Goal: Task Accomplishment & Management: Complete application form

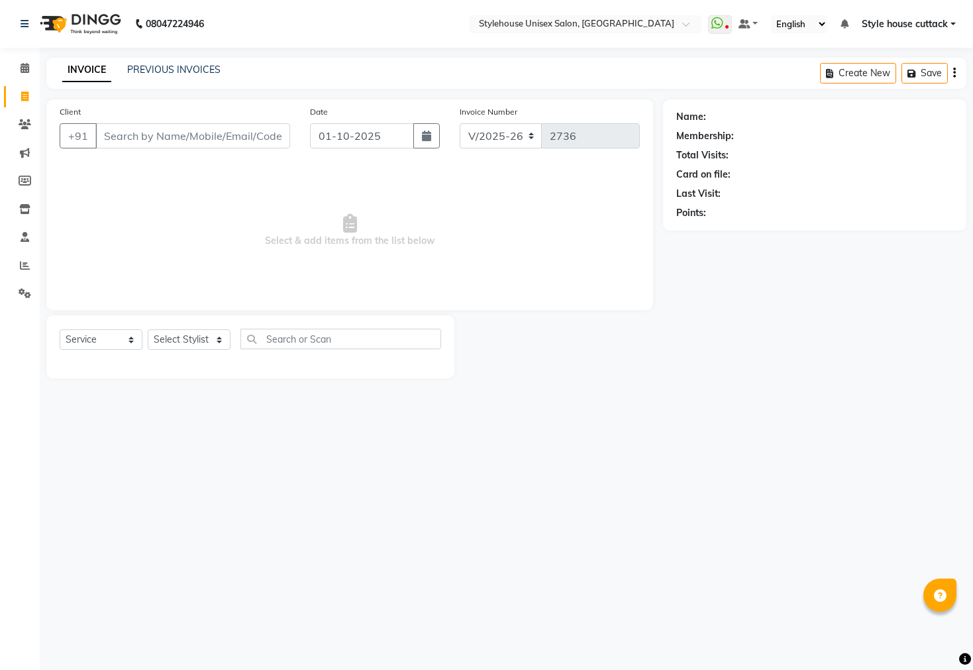
select select "4222"
select select "service"
click at [183, 344] on select "Select Stylist Bharati Nanda Bikash Chintu ISHWORI Kanha Barik LIPI Manjit Bari…" at bounding box center [189, 339] width 83 height 21
select select "42934"
click at [148, 330] on select "Select Stylist Bharati Nanda Bikash Chintu ISHWORI Kanha Barik LIPI Manjit Bari…" at bounding box center [189, 339] width 83 height 21
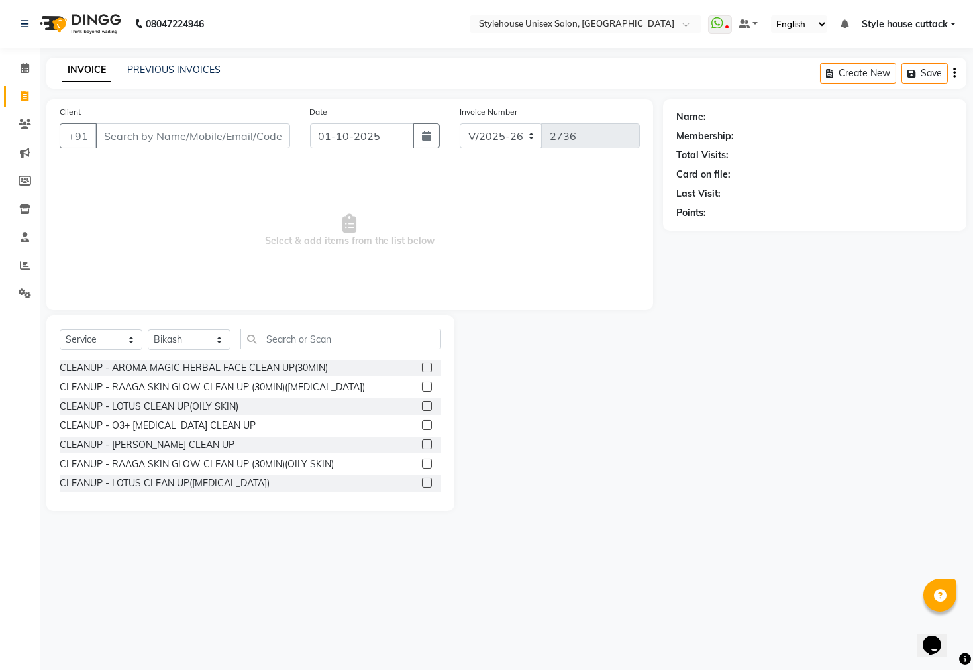
click at [289, 326] on div "Select Service Product Membership Package Voucher Prepaid Gift Card Select Styl…" at bounding box center [250, 412] width 408 height 195
click at [286, 336] on input "text" at bounding box center [340, 339] width 201 height 21
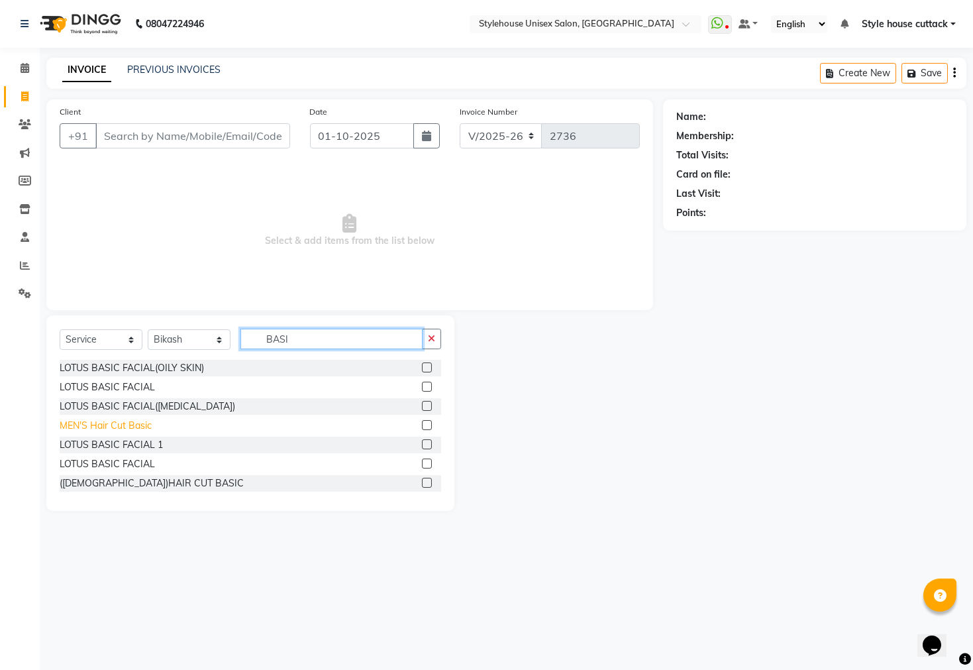
type input "BASI"
click at [125, 425] on div "MEN'S Hair Cut Basic" at bounding box center [106, 426] width 92 height 14
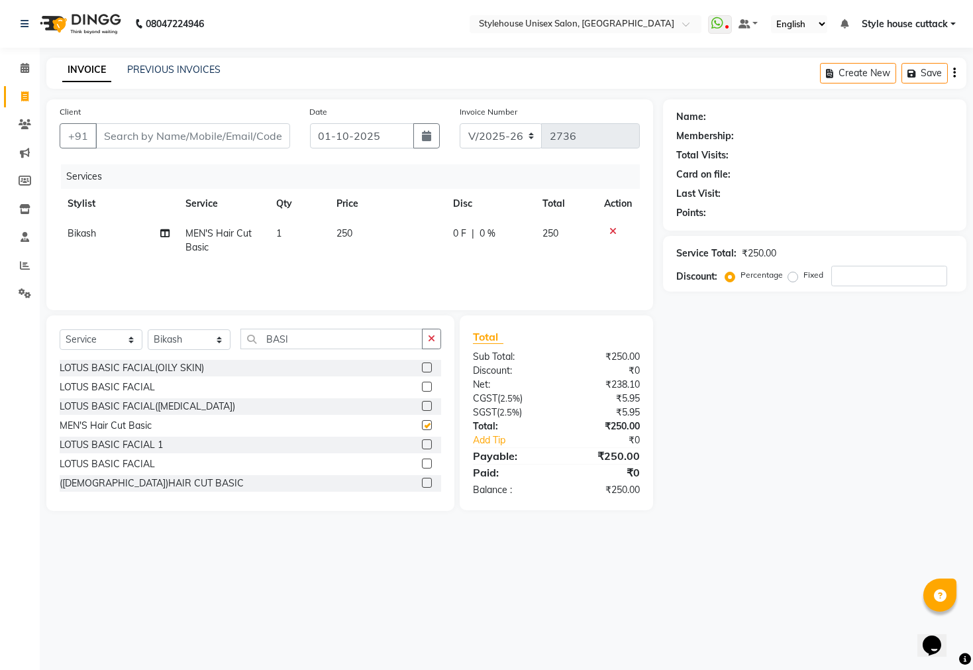
checkbox input "false"
click at [303, 338] on input "BASI" at bounding box center [331, 339] width 182 height 21
type input "B"
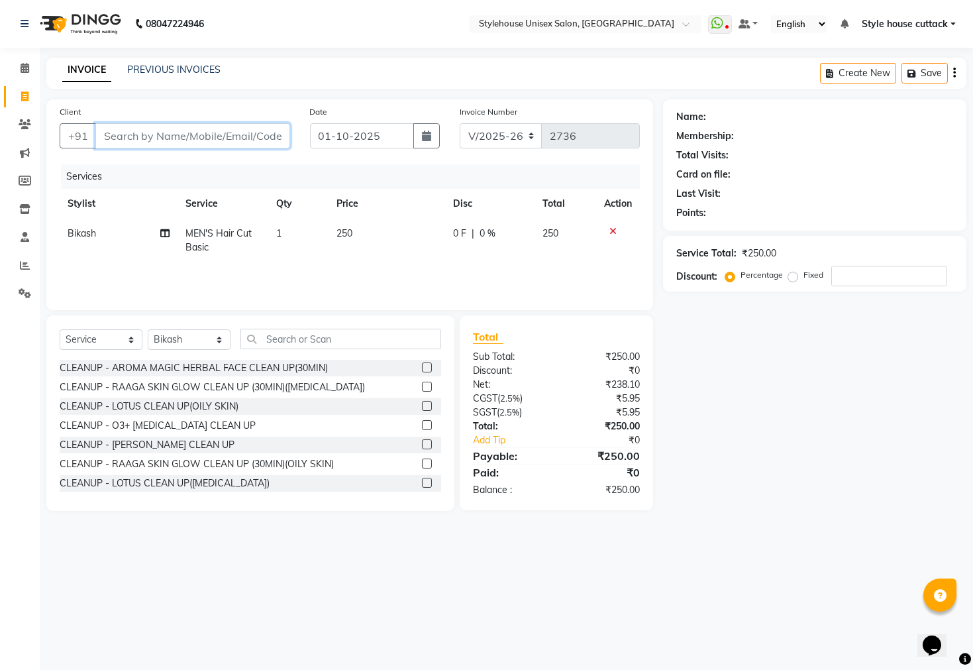
click at [138, 136] on input "Client" at bounding box center [192, 135] width 195 height 25
type input "7"
type input "0"
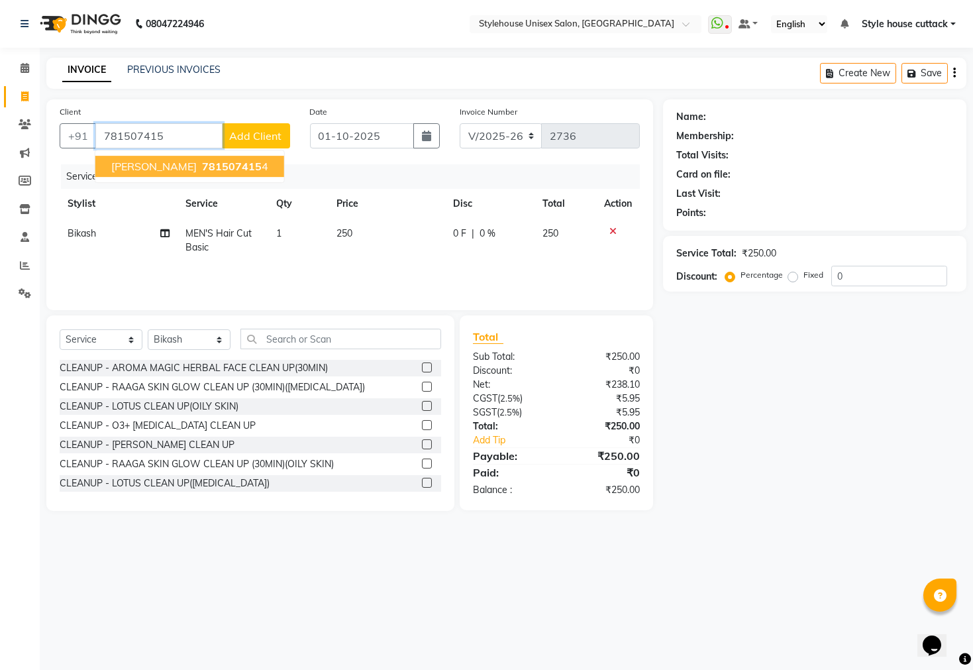
click at [149, 153] on ngb-typeahead-window "AYUSHMAN MOHAPATRA 781507415 4" at bounding box center [190, 166] width 190 height 33
click at [150, 161] on span "AYUSHMAN MOHAPATRA" at bounding box center [153, 166] width 85 height 13
type input "7815074154"
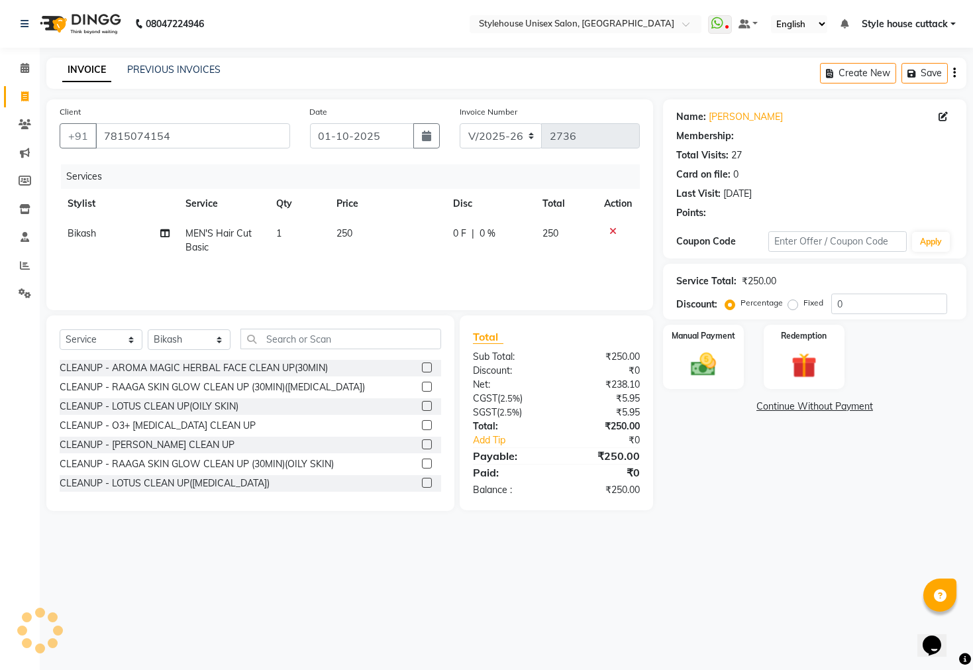
select select "2: Object"
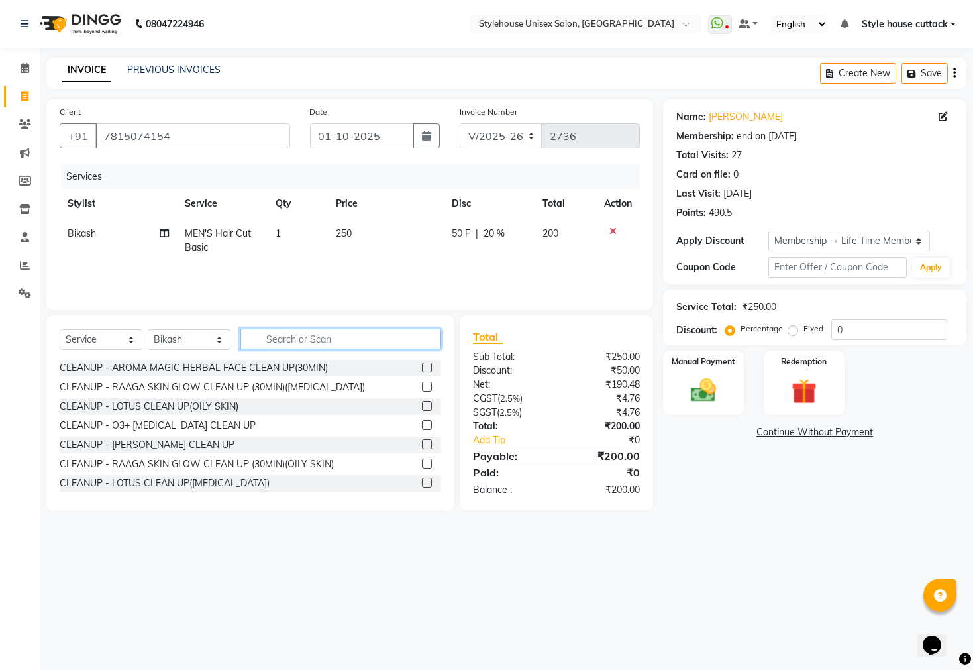
click at [315, 337] on input "text" at bounding box center [340, 339] width 201 height 21
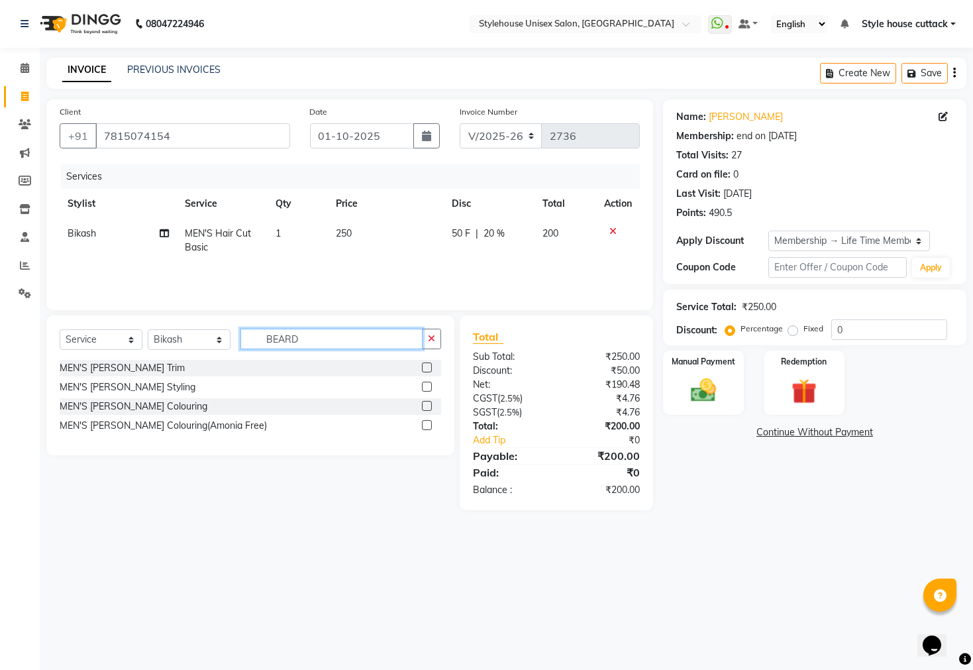
type input "BEARD"
click at [175, 341] on select "Select Stylist Bharati Nanda Bikash Chintu ISHWORI Kanha Barik LIPI Manjit Bari…" at bounding box center [189, 339] width 83 height 21
select select "89479"
click at [148, 330] on select "Select Stylist Bharati Nanda Bikash Chintu ISHWORI Kanha Barik LIPI Manjit Bari…" at bounding box center [189, 339] width 83 height 21
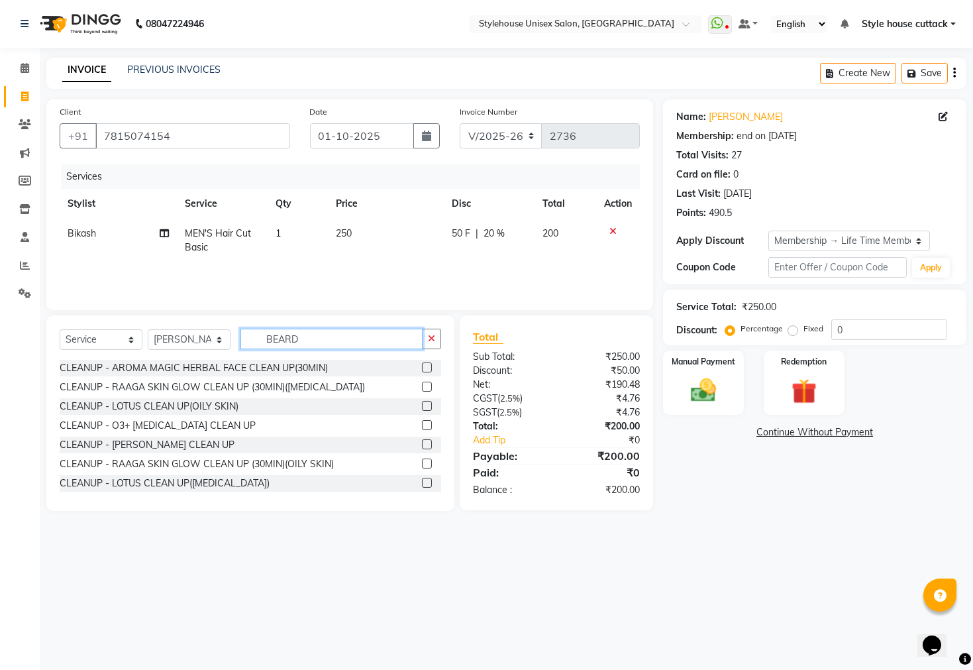
click at [308, 339] on input "BEARD" at bounding box center [331, 339] width 182 height 21
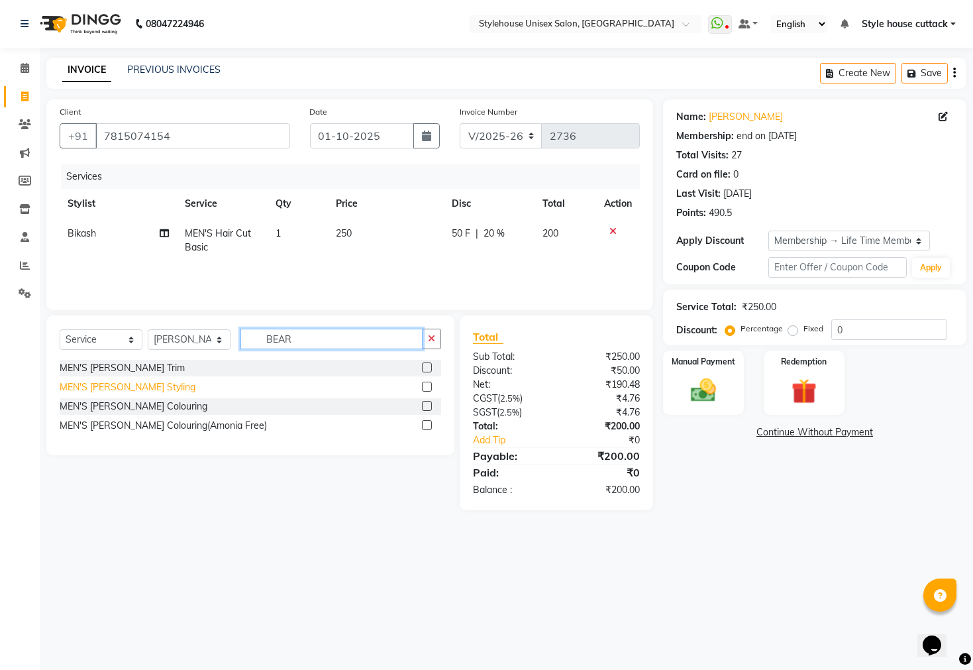
type input "BEAR"
click at [64, 391] on div "MEN'S Beard Styling" at bounding box center [128, 387] width 136 height 14
checkbox input "false"
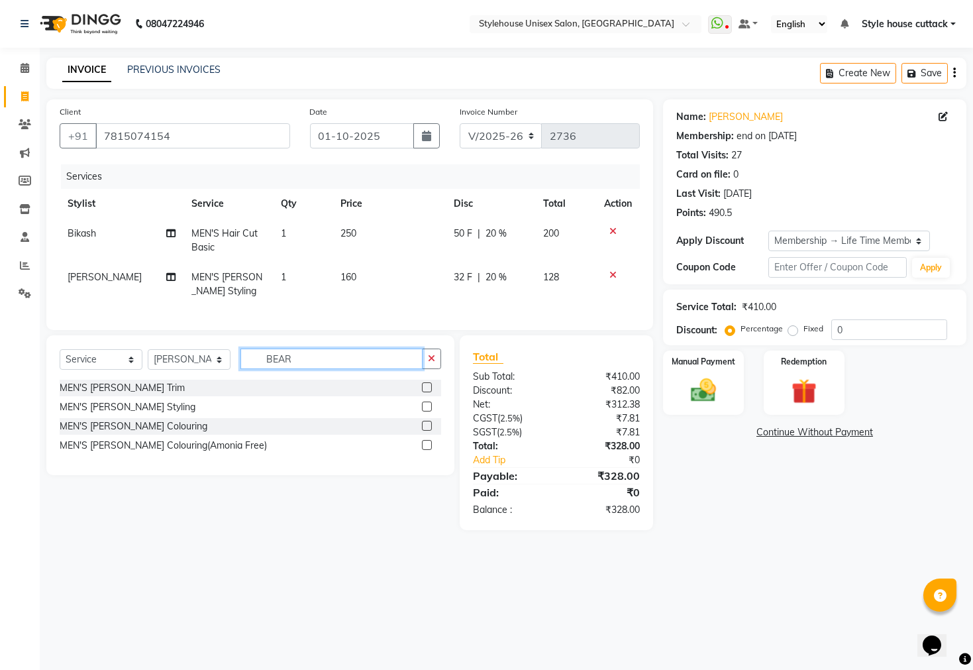
click at [309, 363] on input "BEAR" at bounding box center [331, 358] width 182 height 21
type input "B"
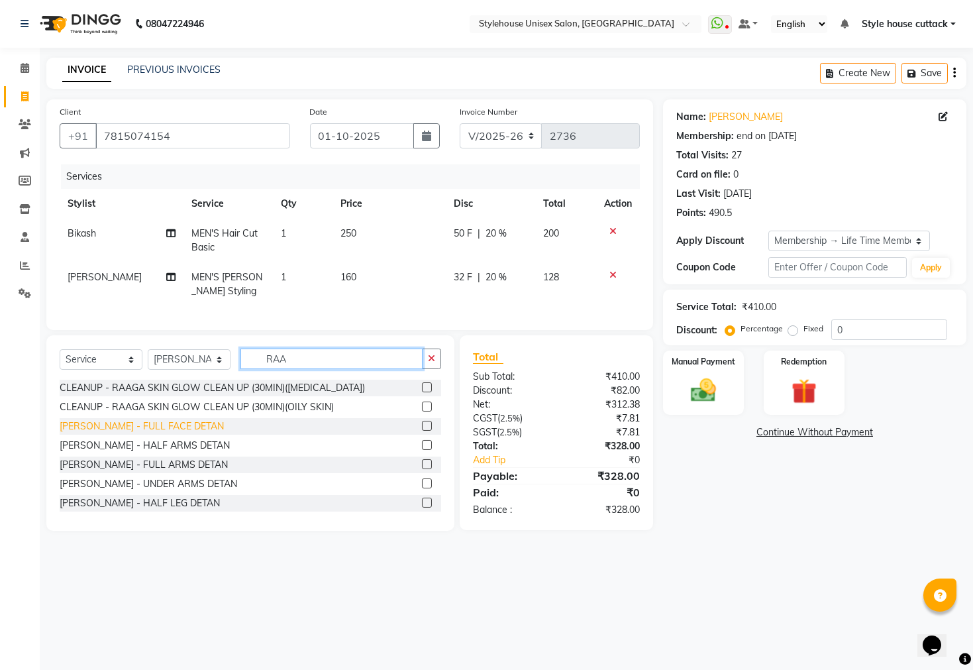
type input "RAA"
click at [189, 433] on div "[PERSON_NAME] - FULL FACE DETAN" at bounding box center [142, 426] width 164 height 14
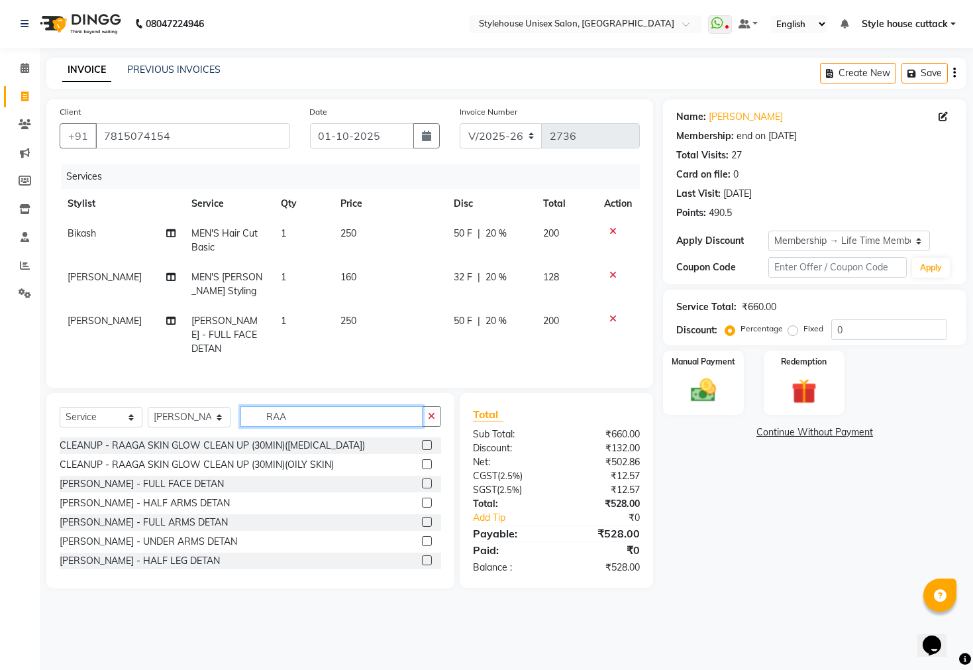
click at [329, 427] on input "RAA" at bounding box center [331, 416] width 182 height 21
click at [169, 491] on div "[PERSON_NAME] - FULL FACE DETAN" at bounding box center [142, 484] width 164 height 14
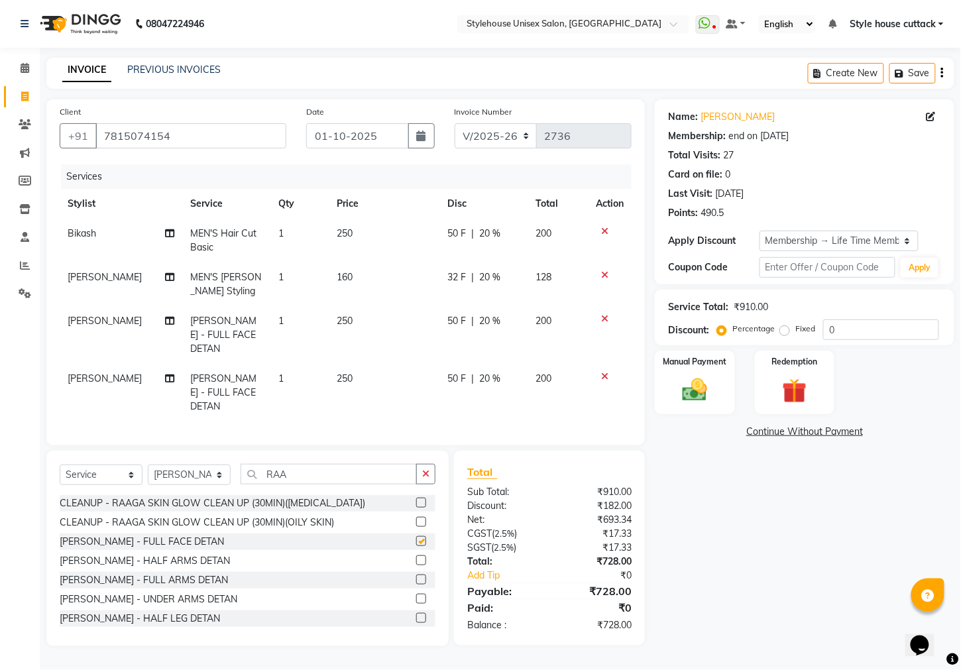
checkbox input "false"
click at [297, 484] on input "RAA" at bounding box center [328, 474] width 176 height 21
type input "R"
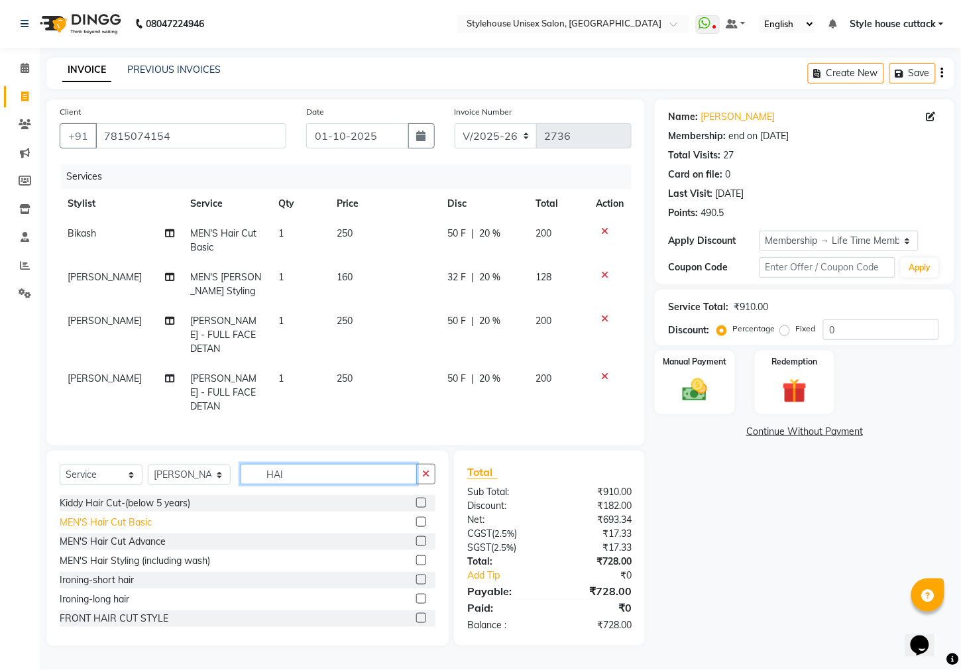
type input "HAI"
click at [142, 529] on div "MEN'S Hair Cut Basic" at bounding box center [106, 522] width 92 height 14
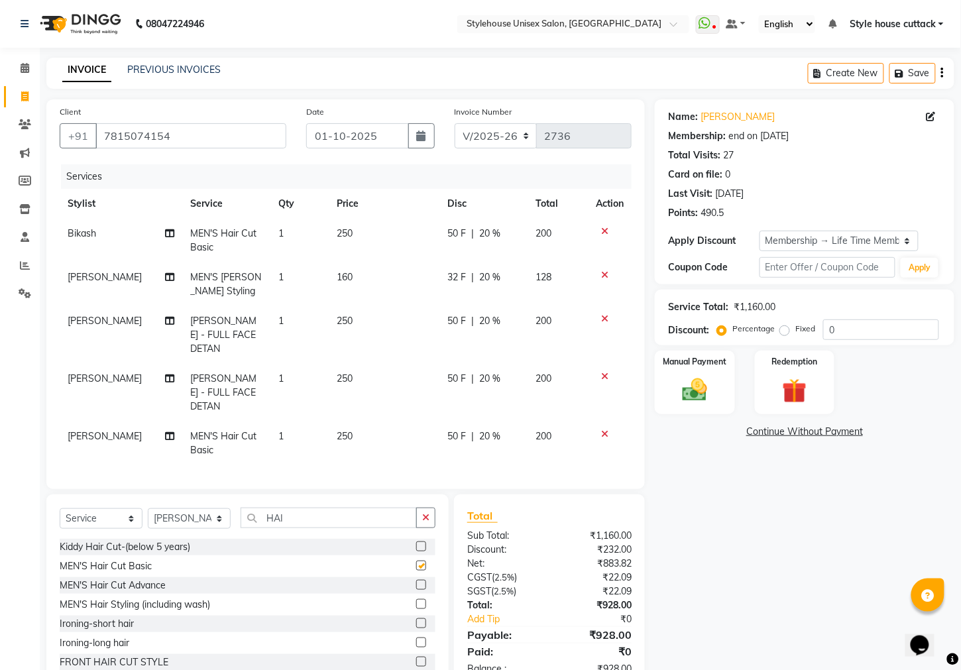
checkbox input "false"
click at [303, 525] on input "HAI" at bounding box center [328, 517] width 176 height 21
type input "H"
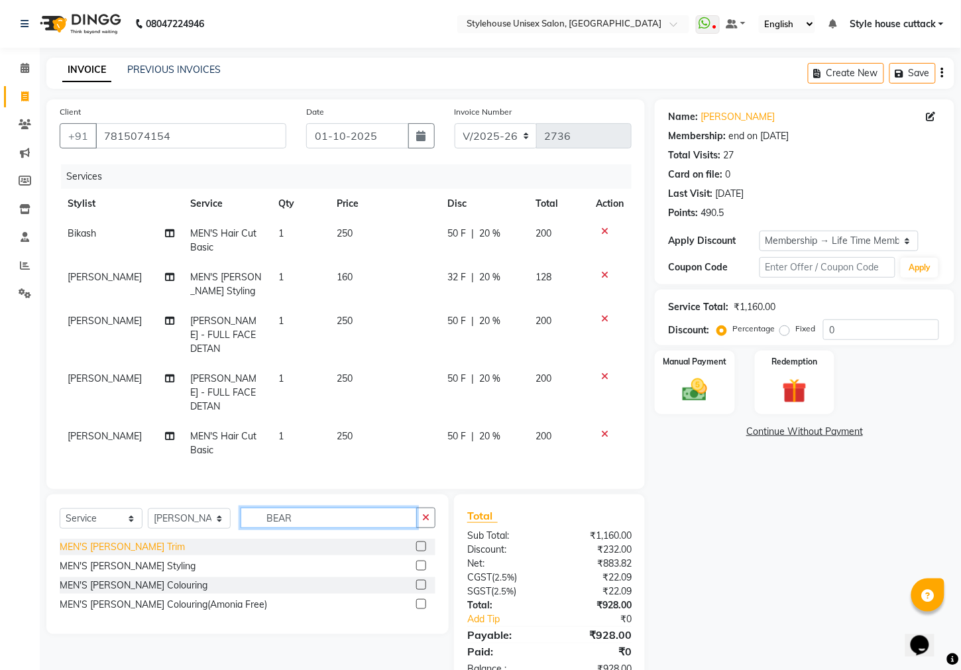
type input "BEAR"
click at [110, 554] on div "MEN'S Beard Trim" at bounding box center [122, 547] width 125 height 14
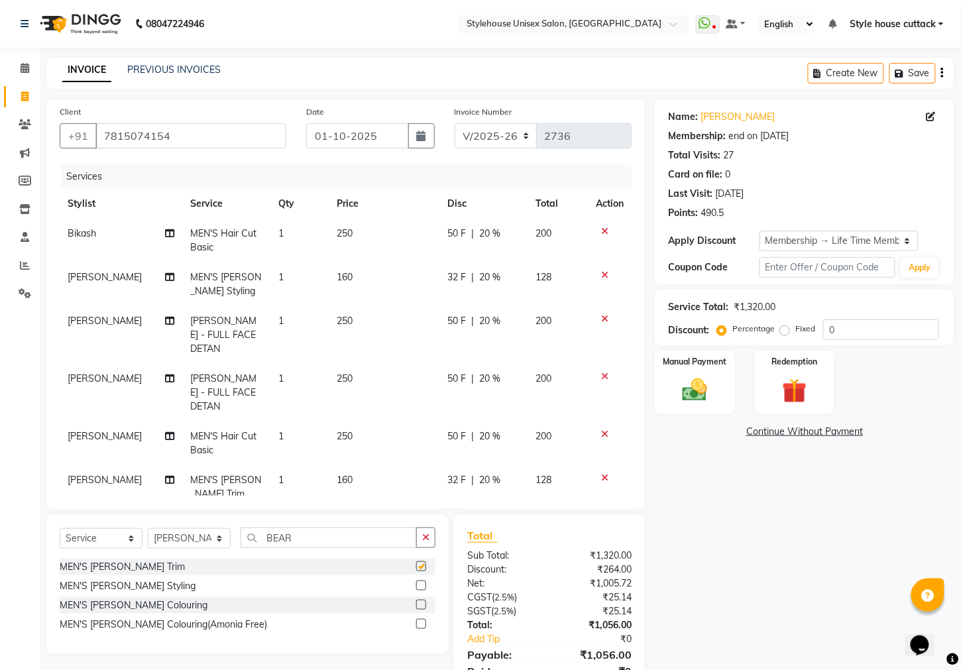
checkbox input "false"
click at [303, 535] on input "BEAR" at bounding box center [328, 537] width 176 height 21
type input "B"
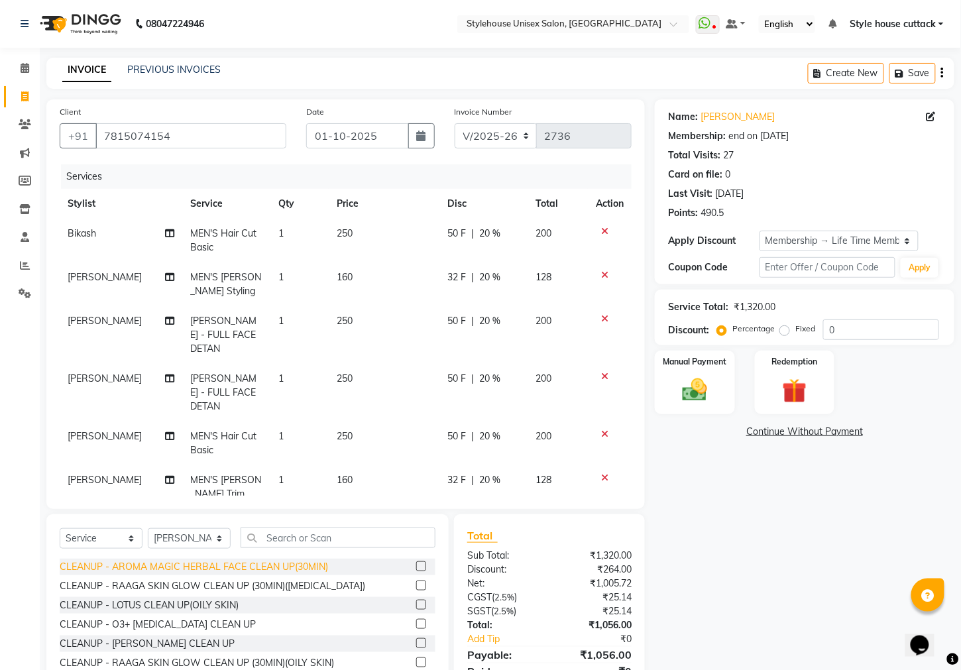
click at [204, 570] on div "CLEANUP - AROMA MAGIC HERBAL FACE CLEAN UP(30MIN)" at bounding box center [194, 567] width 268 height 14
checkbox input "false"
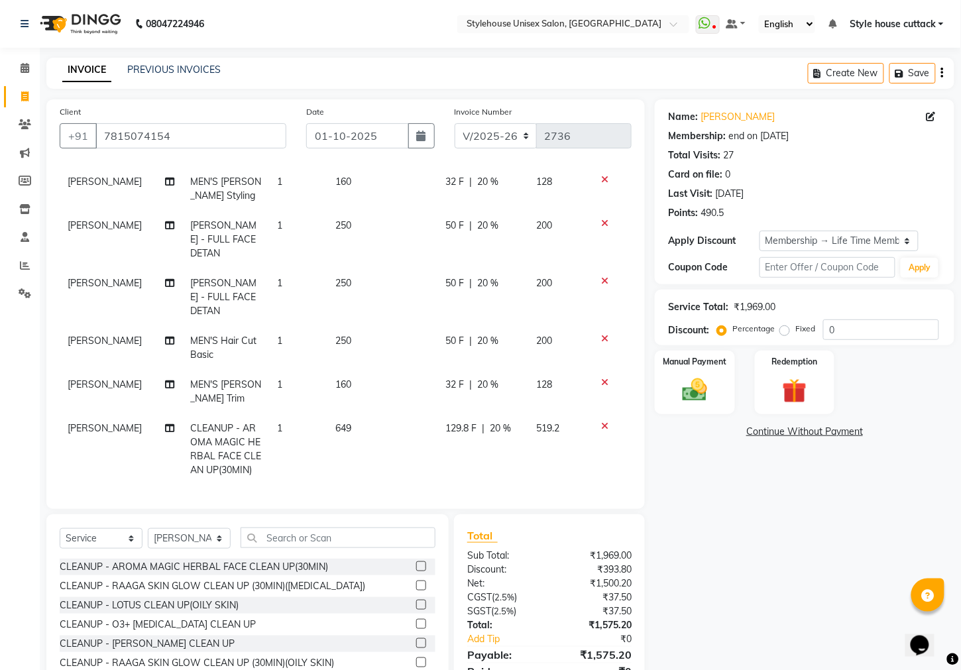
scroll to position [107, 0]
click at [311, 541] on input "text" at bounding box center [337, 537] width 195 height 21
click at [179, 541] on select "Select Stylist Bharati Nanda Bikash Chintu ISHWORI Kanha Barik LIPI Manjit Bari…" at bounding box center [189, 538] width 83 height 21
select select "42934"
click at [148, 529] on select "Select Stylist Bharati Nanda Bikash Chintu ISHWORI Kanha Barik LIPI Manjit Bari…" at bounding box center [189, 538] width 83 height 21
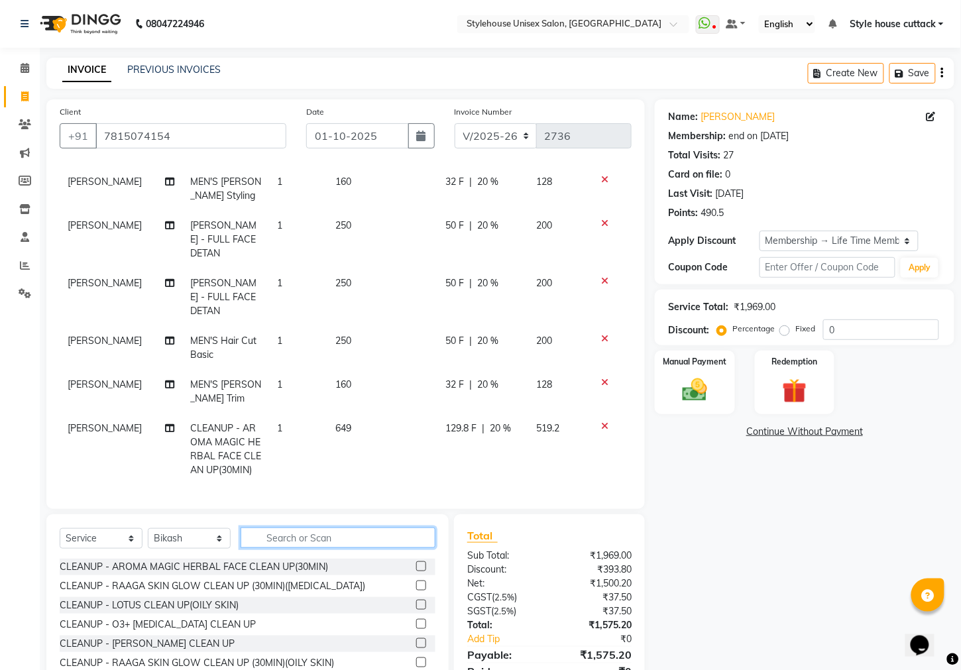
click at [301, 533] on input "text" at bounding box center [337, 537] width 195 height 21
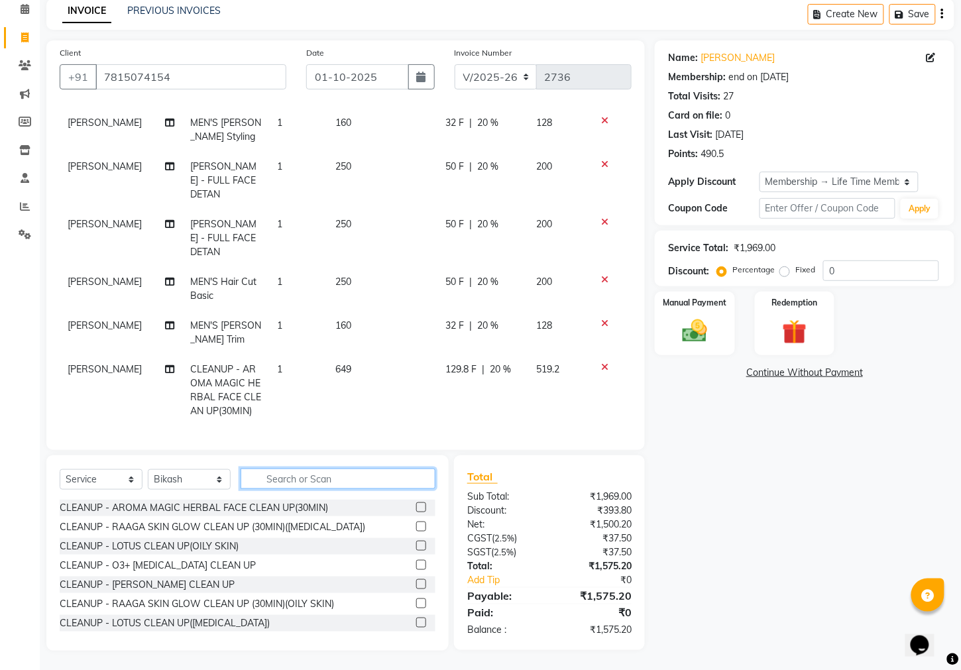
click at [308, 473] on input "text" at bounding box center [337, 478] width 195 height 21
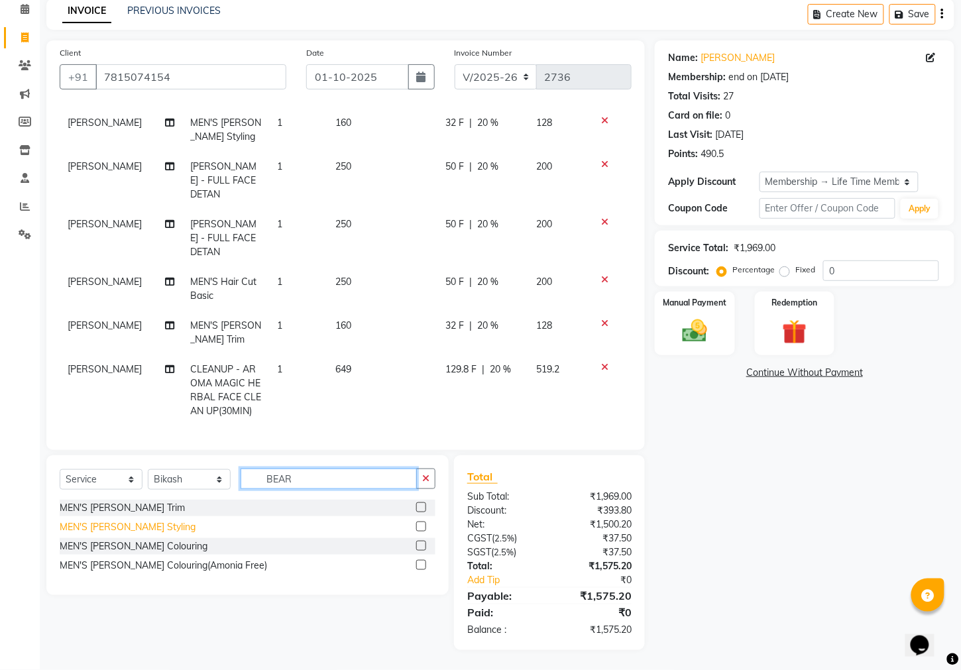
type input "BEAR"
click at [131, 527] on div "MEN'S Beard Styling" at bounding box center [128, 527] width 136 height 14
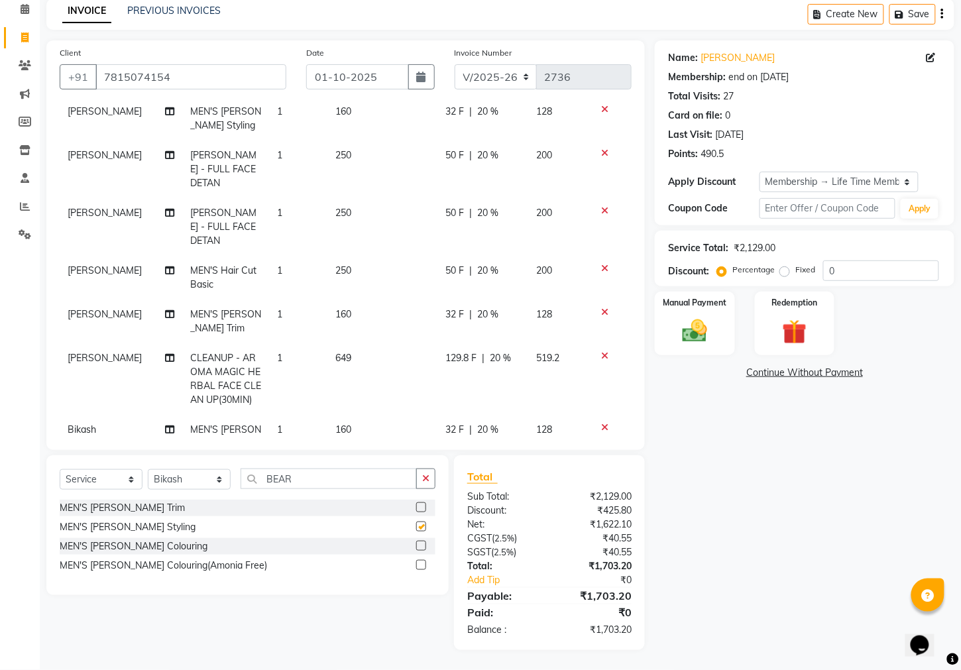
checkbox input "false"
click at [314, 474] on input "BEAR" at bounding box center [328, 478] width 176 height 21
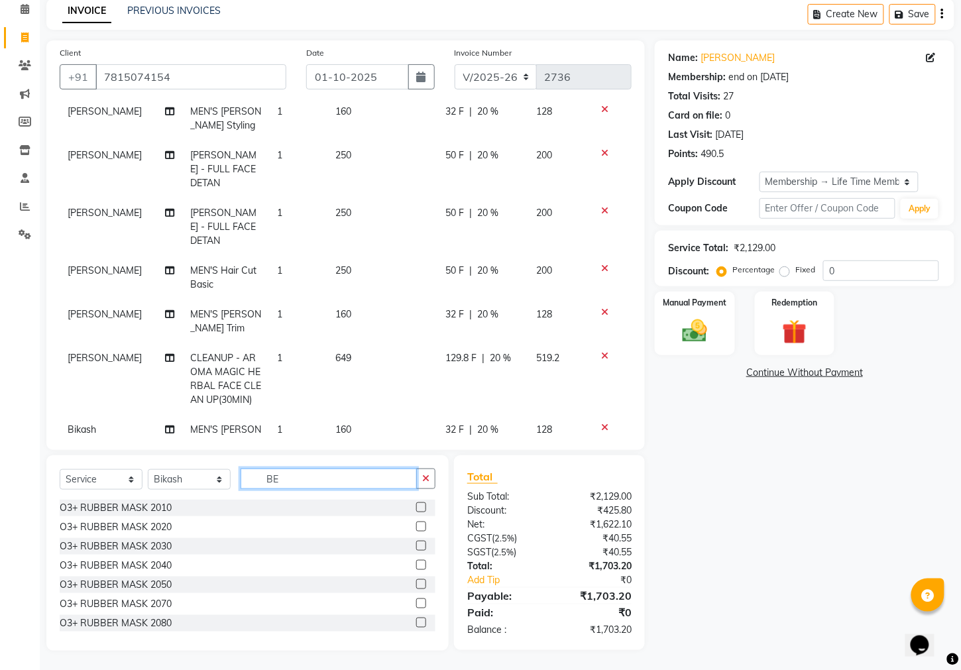
type input "B"
type input "BASIC"
click at [117, 565] on div "MEN'S Hair Cut Basic" at bounding box center [106, 565] width 92 height 14
checkbox input "false"
click at [308, 474] on input "BASIC" at bounding box center [328, 478] width 176 height 21
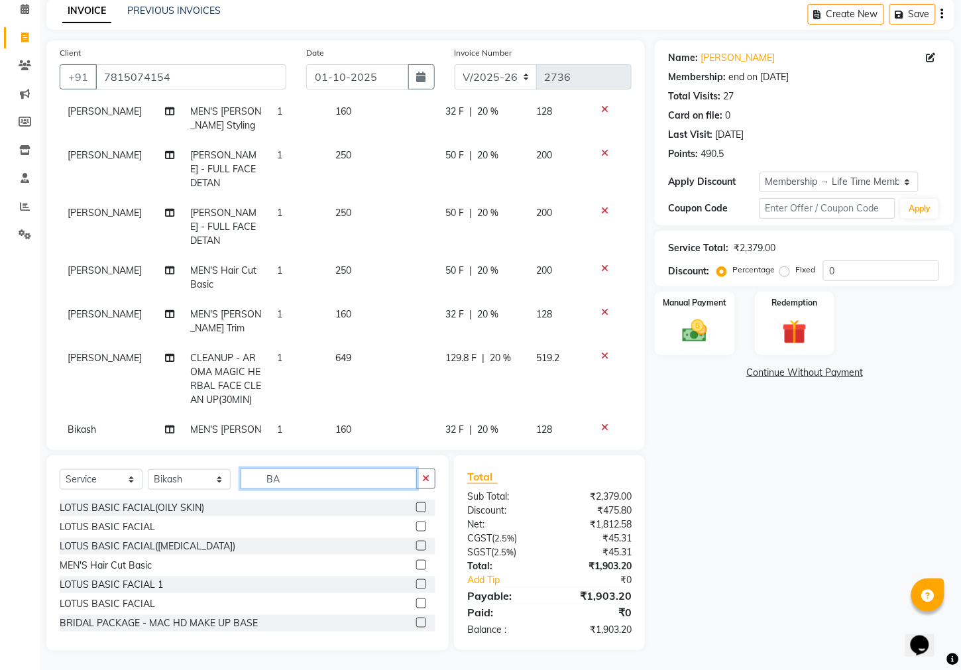
type input "B"
type input "O3+"
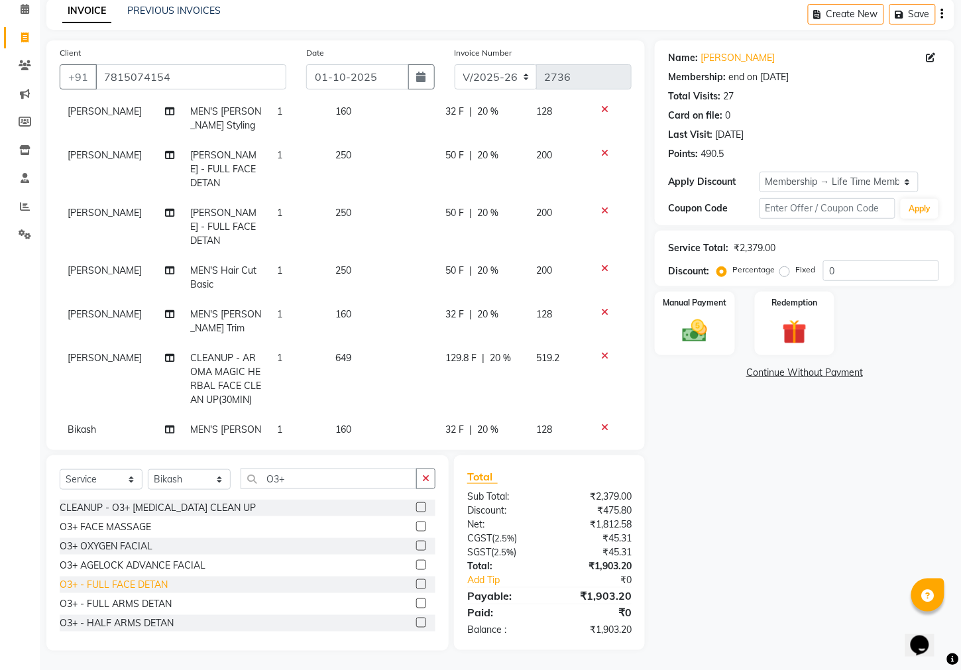
click at [134, 585] on div "O3+ - FULL FACE DETAN" at bounding box center [114, 585] width 108 height 14
checkbox input "false"
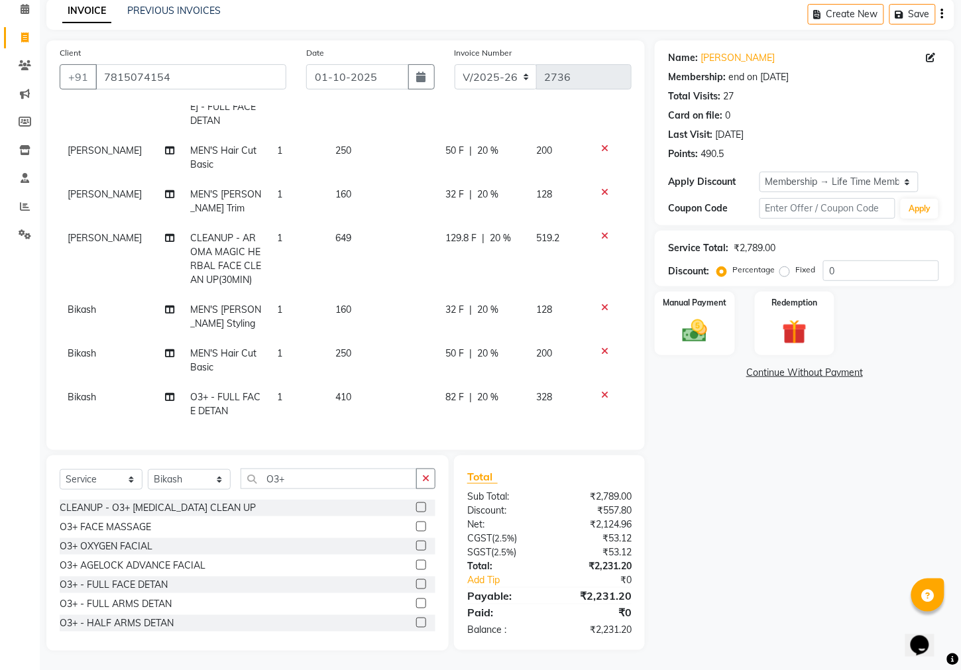
scroll to position [237, 0]
click at [717, 332] on div "Manual Payment" at bounding box center [694, 323] width 83 height 66
click at [805, 381] on span "PhonePe" at bounding box center [809, 373] width 38 height 15
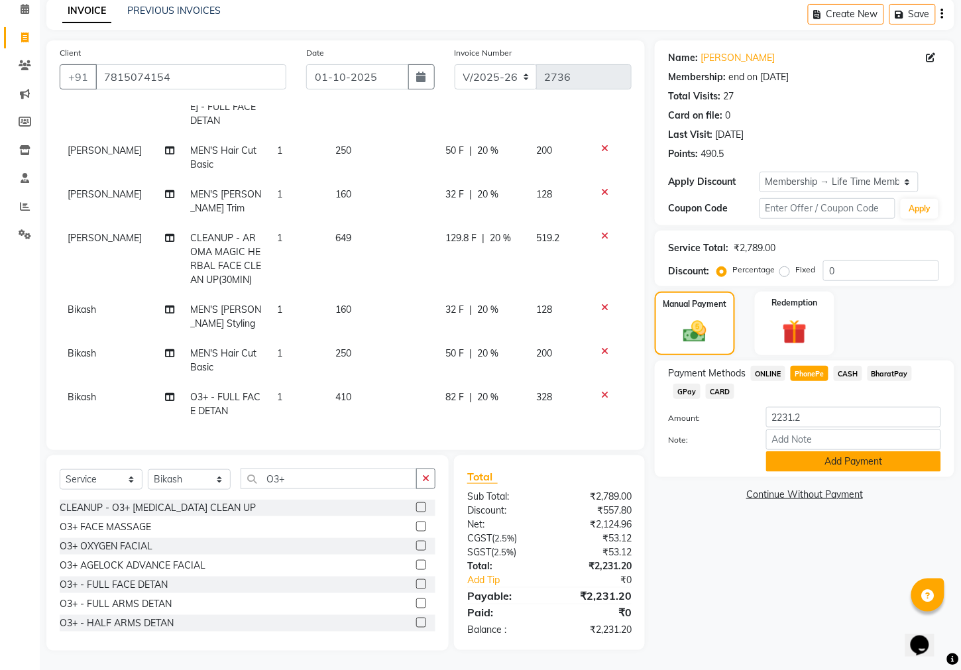
click at [830, 471] on button "Add Payment" at bounding box center [853, 461] width 175 height 21
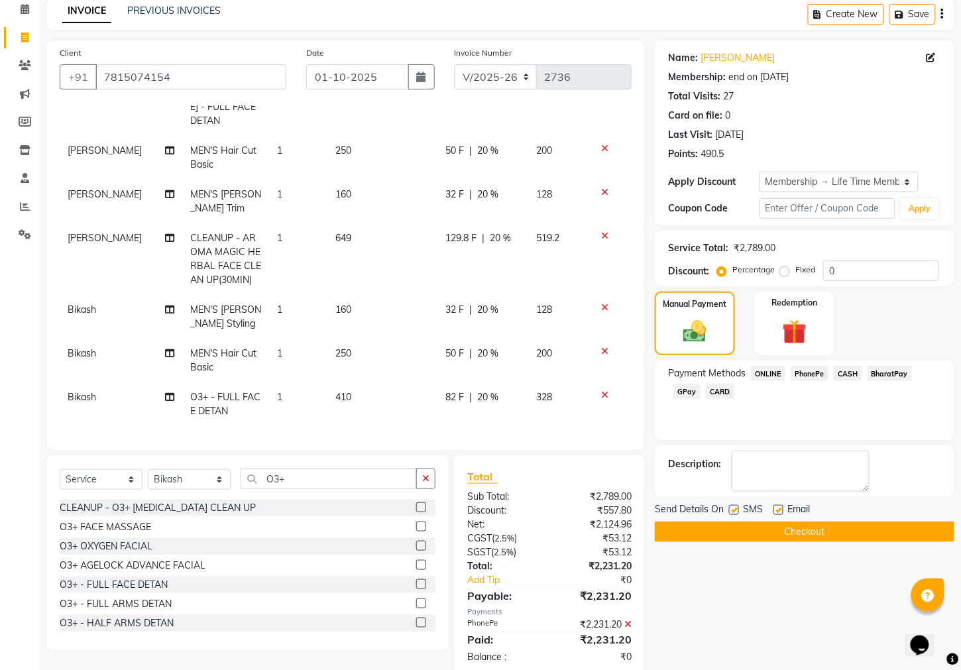
click at [802, 539] on button "Checkout" at bounding box center [804, 531] width 299 height 21
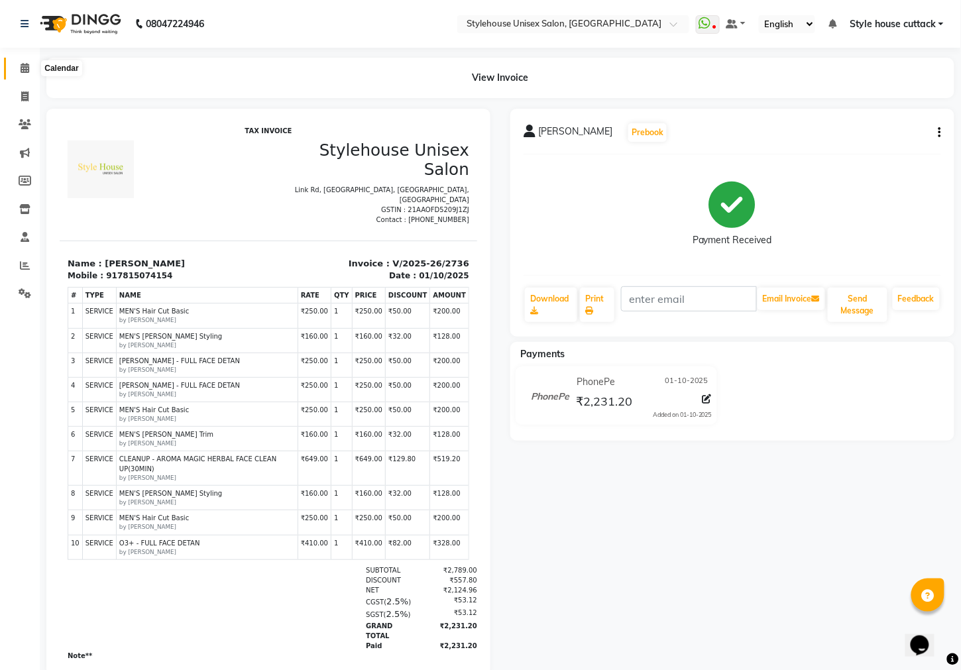
click at [26, 69] on icon at bounding box center [25, 68] width 9 height 10
